Goal: Book appointment/travel/reservation

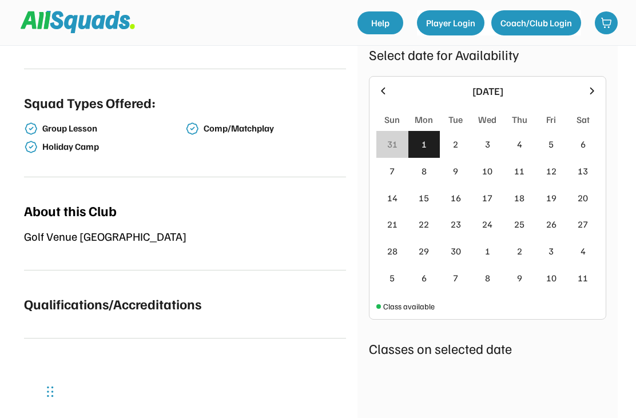
scroll to position [305, 0]
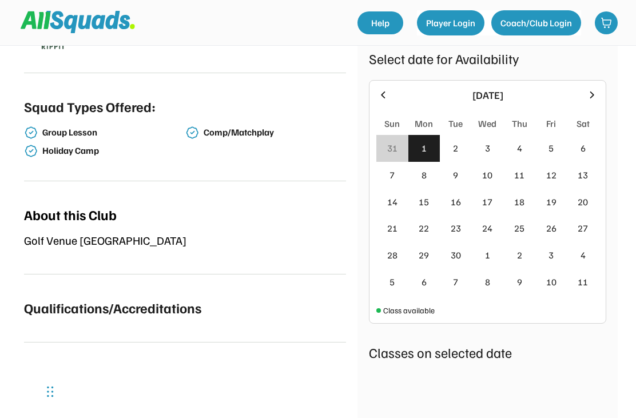
click at [399, 177] on div "7" at bounding box center [392, 175] width 32 height 27
click at [395, 177] on div "7" at bounding box center [392, 175] width 32 height 27
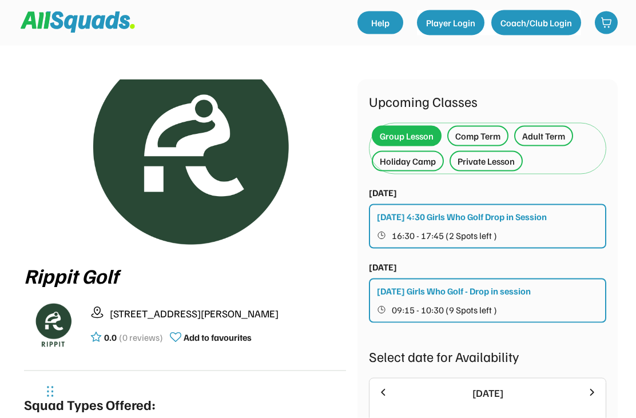
scroll to position [9, 0]
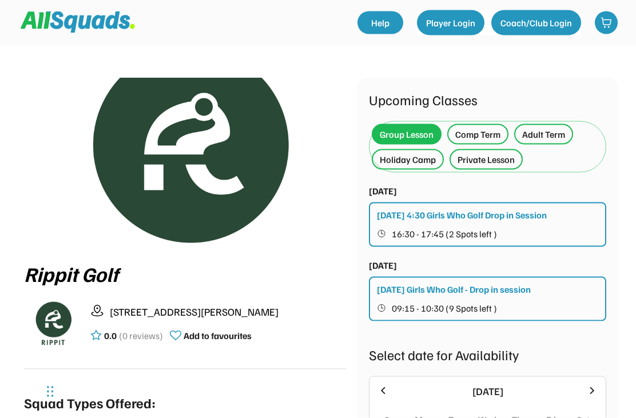
click at [487, 162] on div "Private Lesson" at bounding box center [486, 160] width 57 height 14
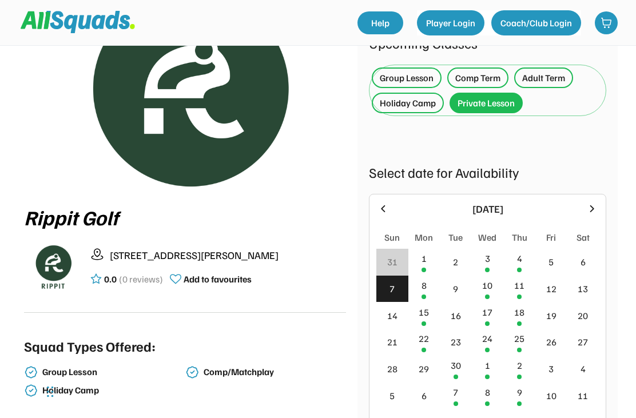
scroll to position [65, 0]
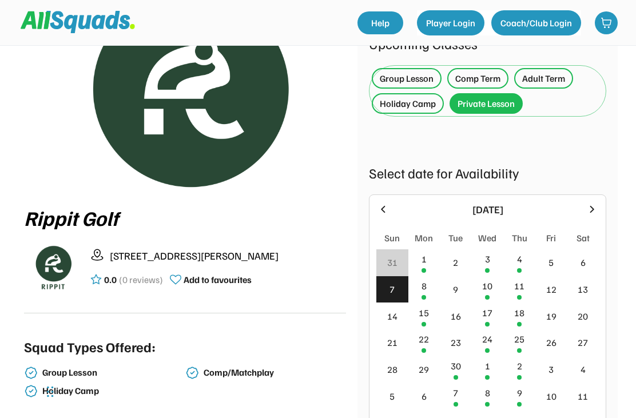
click at [421, 293] on div "8" at bounding box center [424, 289] width 32 height 27
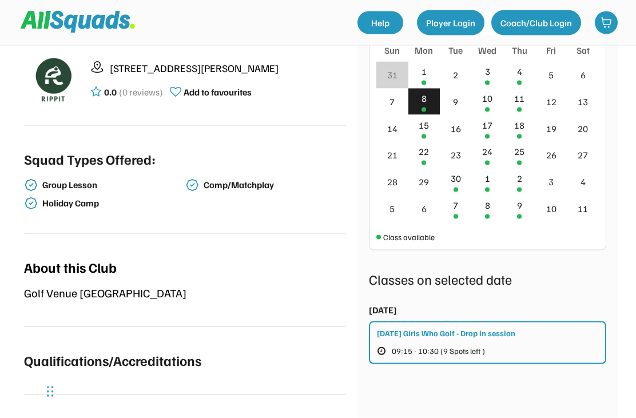
scroll to position [275, 0]
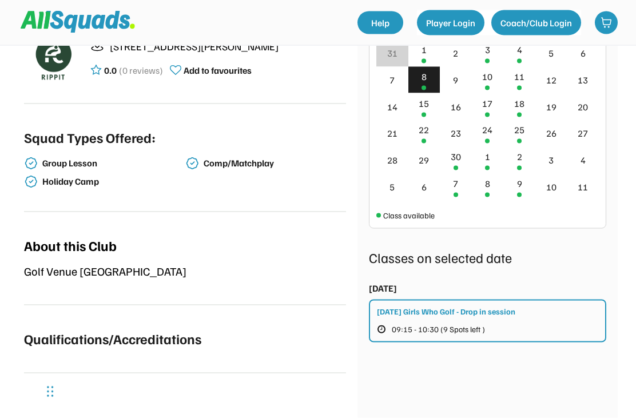
click at [547, 314] on div "Monday Girls Who Golf - Drop in session 09:15 - 10:30 (9 Spots left )" at bounding box center [487, 321] width 237 height 43
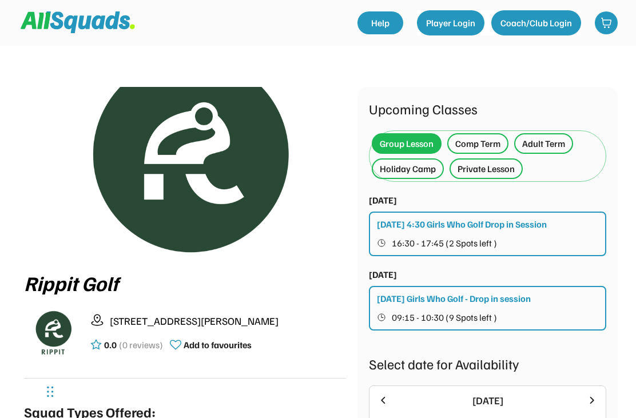
click at [488, 176] on div "Private Lesson" at bounding box center [486, 168] width 73 height 21
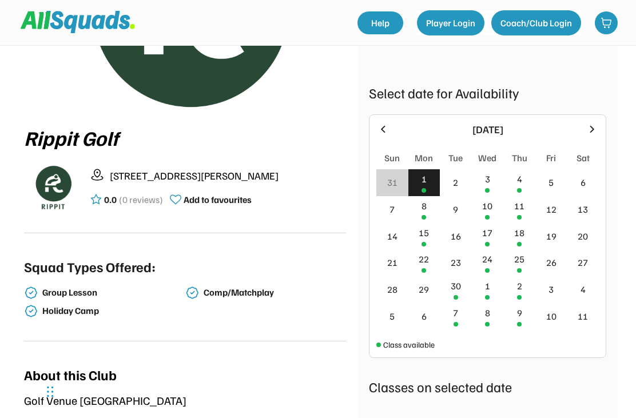
scroll to position [145, 0]
click at [492, 185] on div "3" at bounding box center [488, 183] width 32 height 27
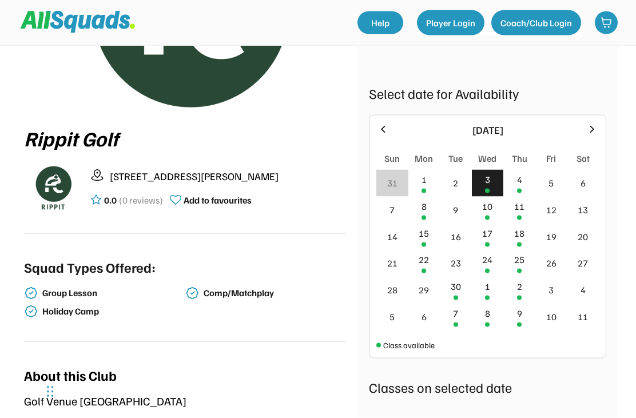
click at [489, 216] on div at bounding box center [487, 218] width 5 height 5
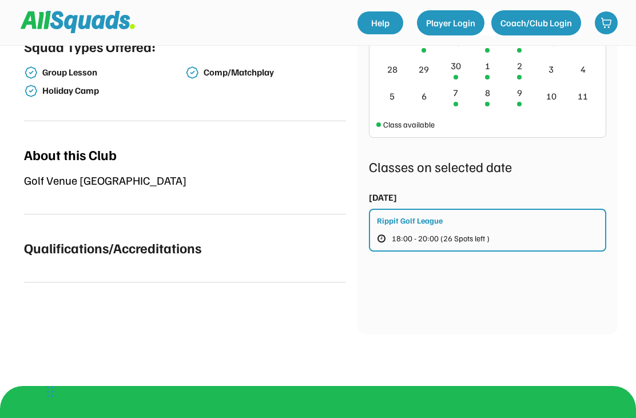
scroll to position [365, 0]
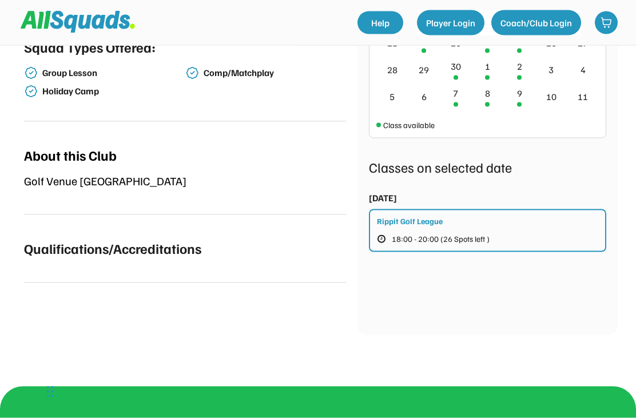
click at [452, 232] on button "18:00 - 20:00 (26 Spots left )" at bounding box center [442, 239] width 131 height 15
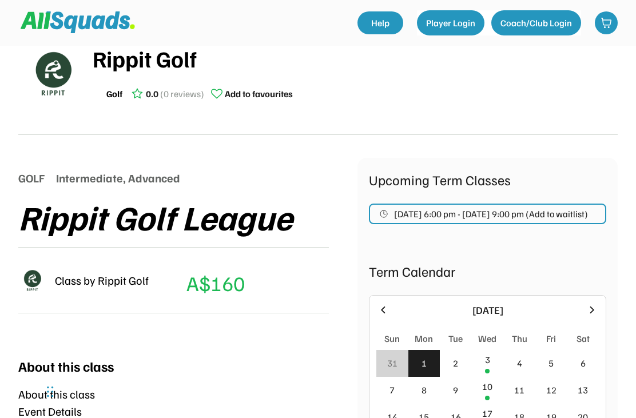
scroll to position [26, 0]
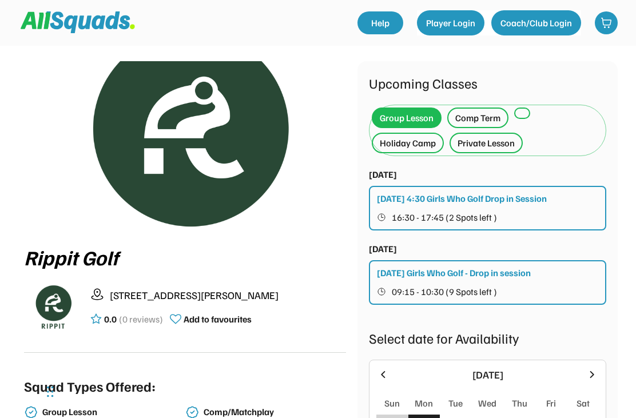
scroll to position [3, 0]
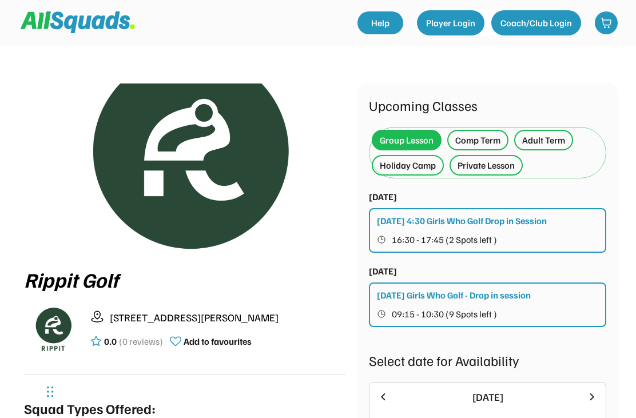
click at [487, 169] on div "Private Lesson" at bounding box center [486, 165] width 57 height 14
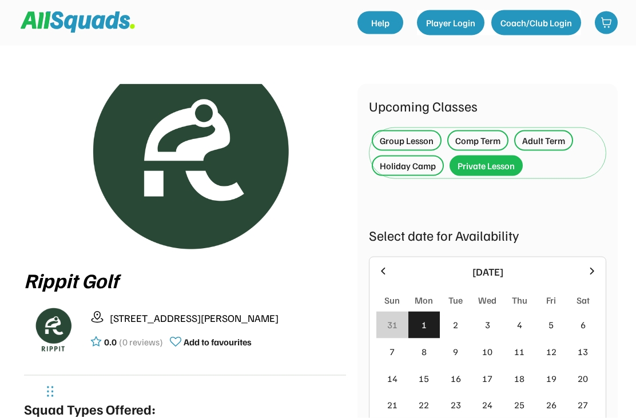
scroll to position [57, 0]
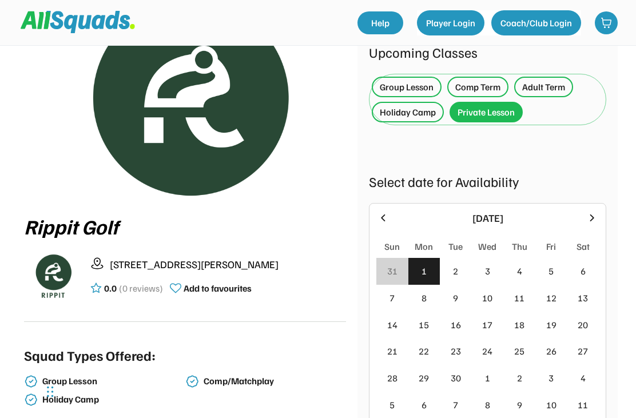
click at [591, 214] on icon at bounding box center [592, 217] width 4 height 7
click at [389, 218] on icon at bounding box center [383, 218] width 13 height 13
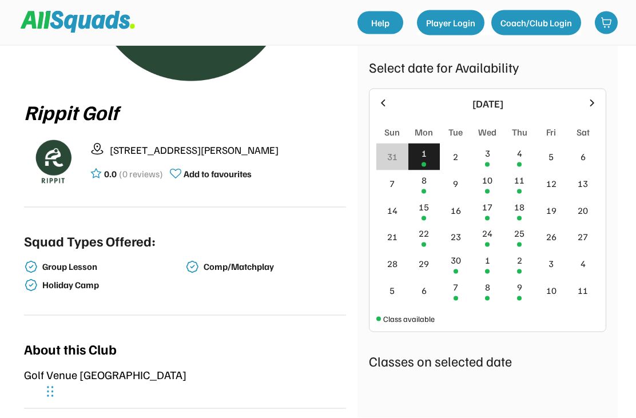
scroll to position [172, 0]
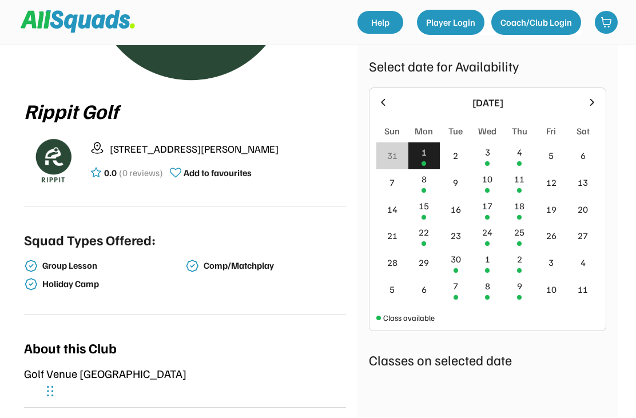
click at [519, 189] on div at bounding box center [519, 191] width 5 height 5
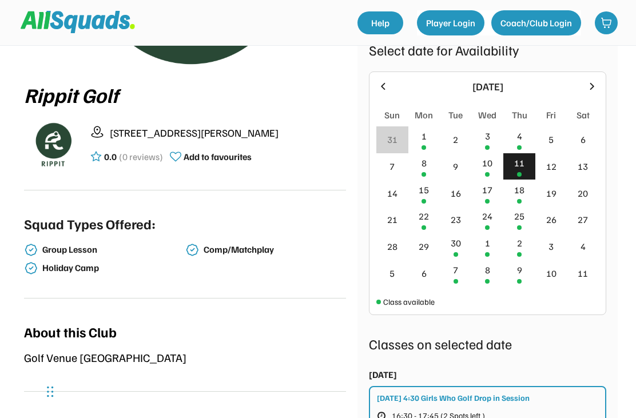
scroll to position [192, 0]
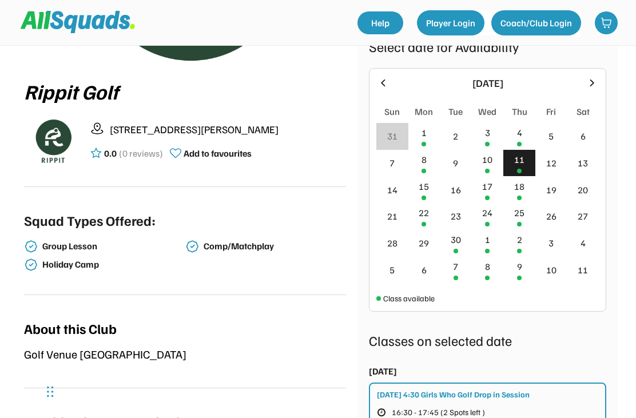
click at [484, 196] on div "17" at bounding box center [488, 189] width 32 height 27
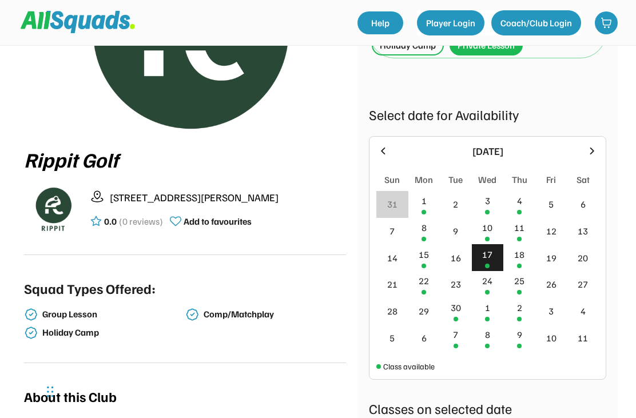
scroll to position [123, 0]
click at [421, 267] on div "15" at bounding box center [424, 258] width 32 height 27
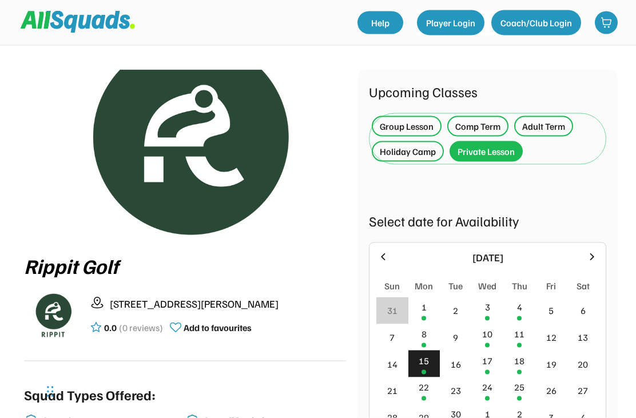
scroll to position [0, 0]
